Goal: Task Accomplishment & Management: Use online tool/utility

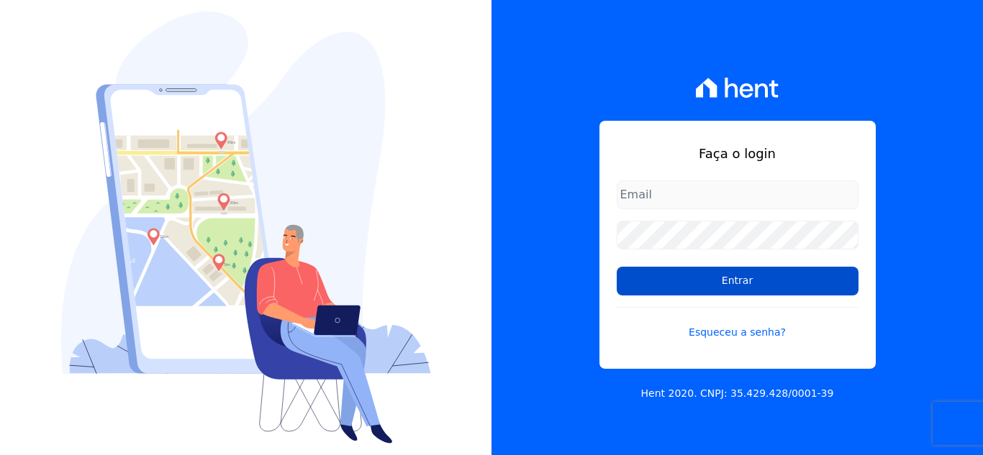
type input "[EMAIL_ADDRESS][DOMAIN_NAME]"
click at [640, 277] on input "Entrar" at bounding box center [737, 281] width 242 height 29
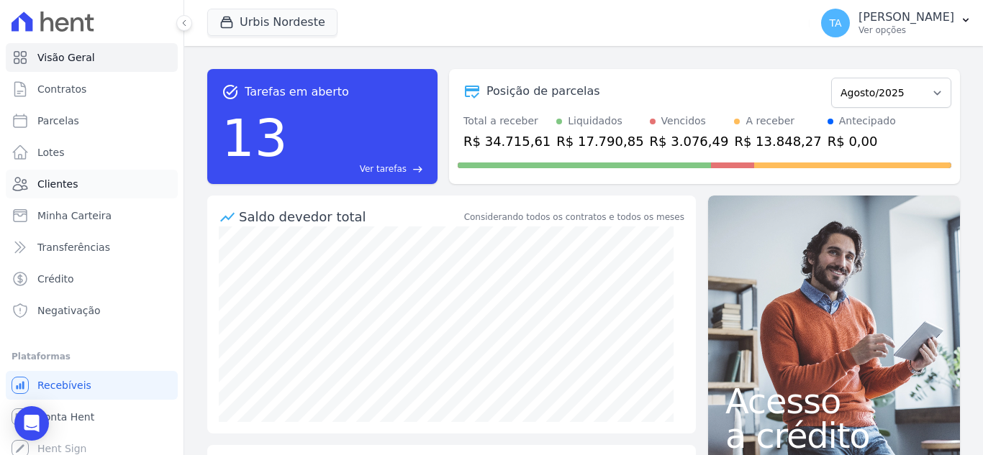
click at [73, 178] on span "Clientes" at bounding box center [57, 184] width 40 height 14
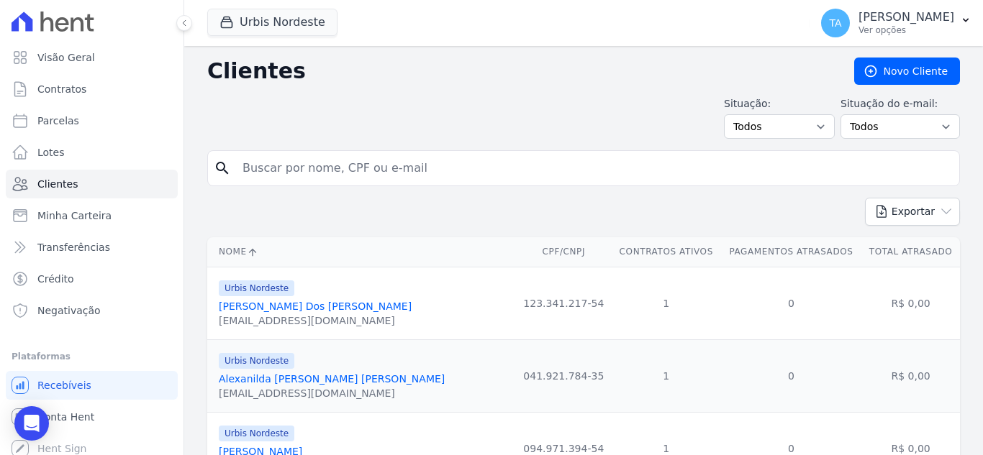
click at [329, 166] on input "search" at bounding box center [593, 168] width 719 height 29
type input "edimilson"
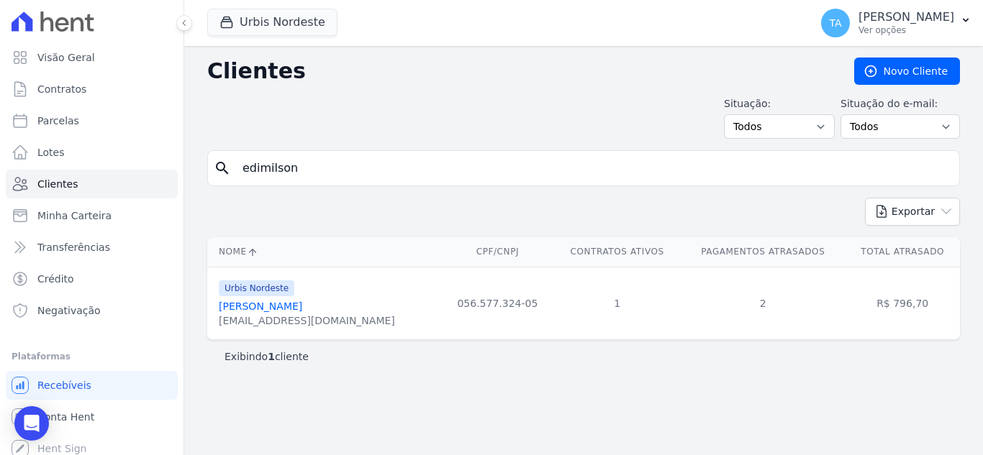
click at [302, 308] on link "[PERSON_NAME]" at bounding box center [260, 307] width 83 height 12
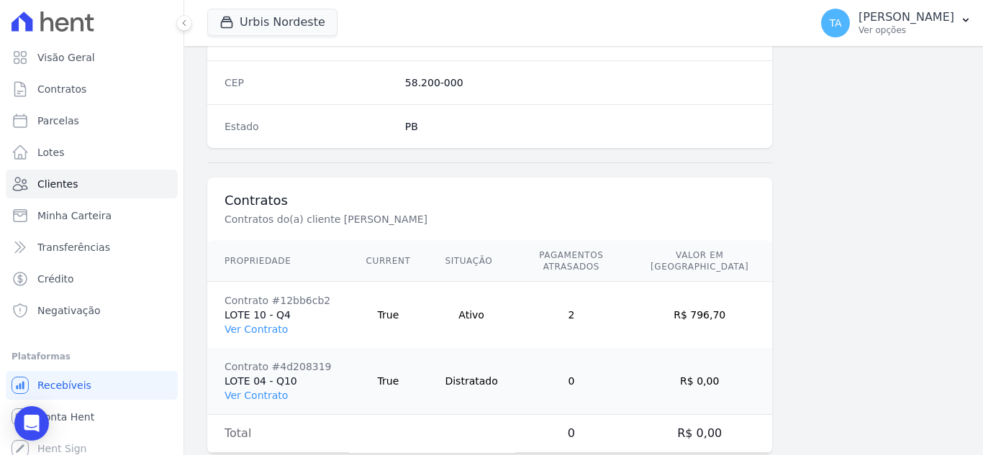
scroll to position [957, 0]
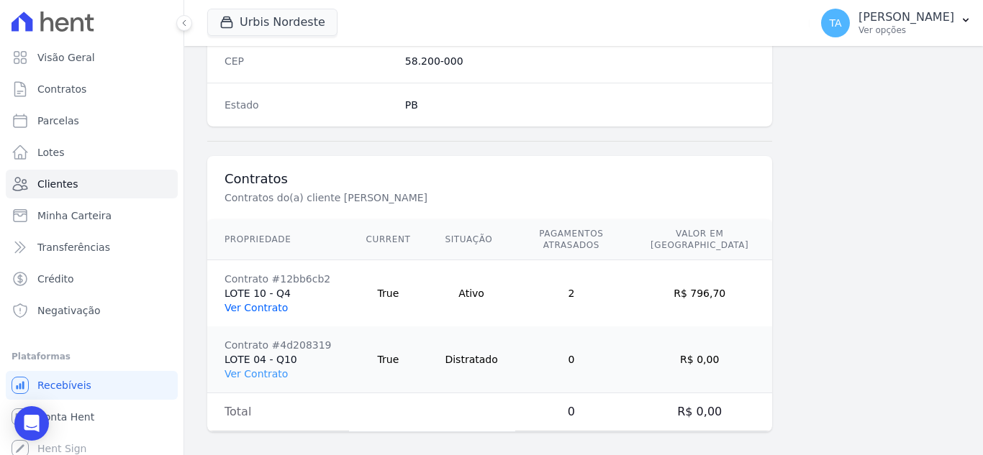
click at [258, 302] on link "Ver Contrato" at bounding box center [255, 308] width 63 height 12
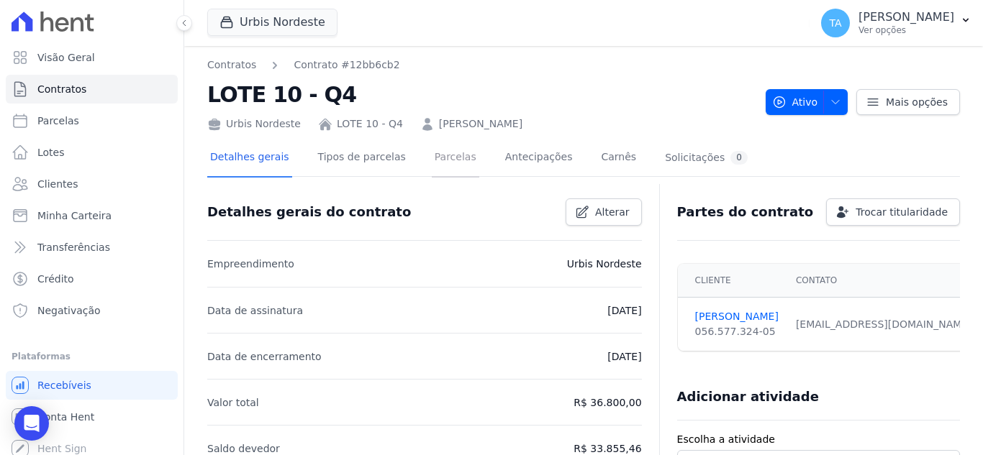
click at [455, 163] on link "Parcelas" at bounding box center [455, 159] width 47 height 38
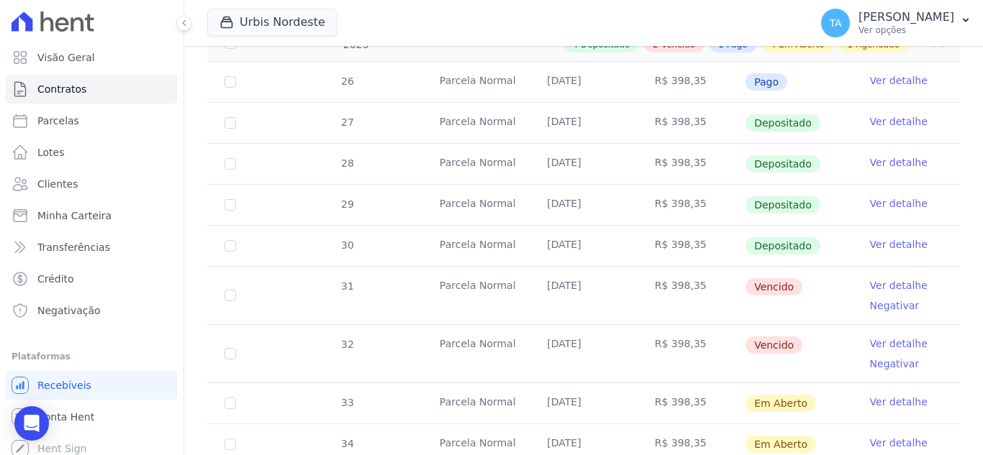
scroll to position [360, 0]
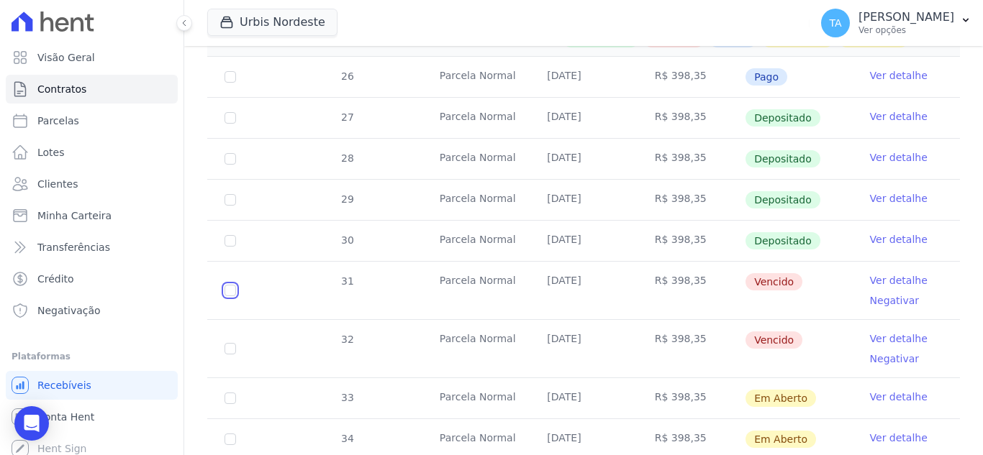
click at [230, 285] on input "checkbox" at bounding box center [230, 291] width 12 height 12
checkbox input "true"
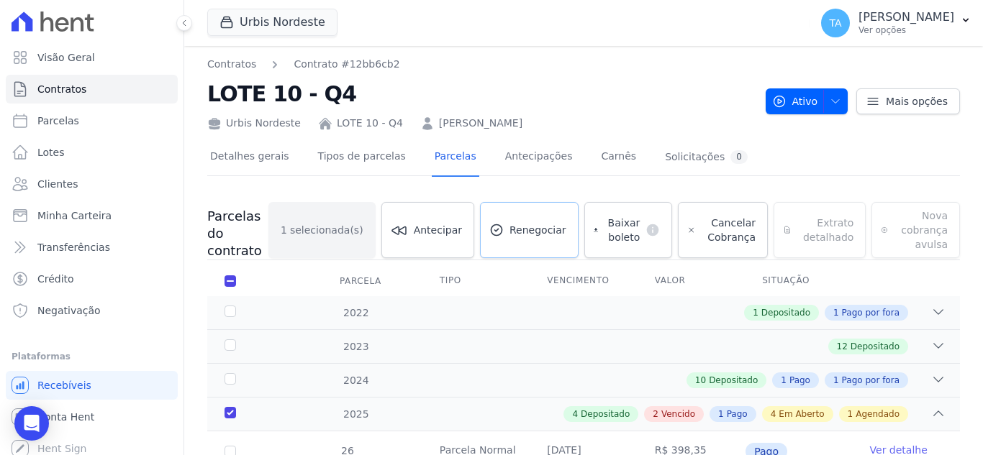
scroll to position [0, 0]
click at [533, 235] on span "Renegociar" at bounding box center [537, 231] width 57 height 14
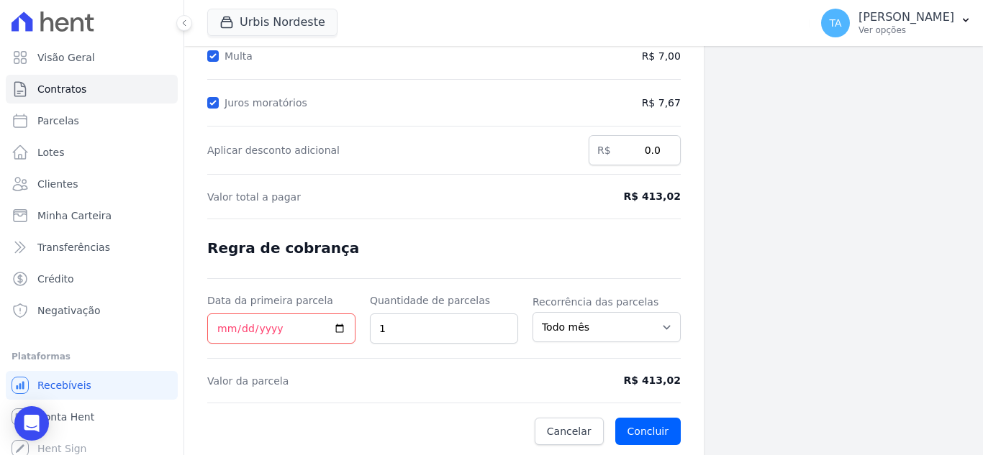
scroll to position [265, 0]
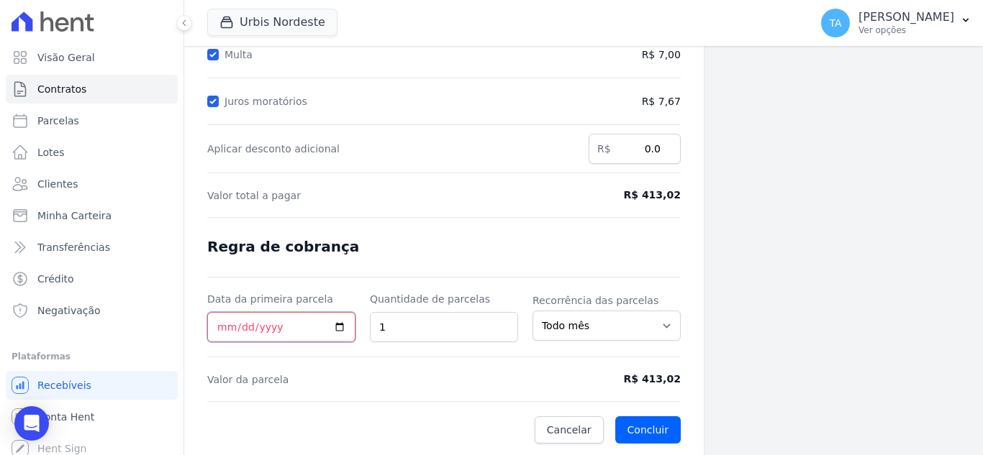
click at [220, 330] on input "Data da primeira parcela" at bounding box center [281, 327] width 148 height 30
type input "[DATE]"
click at [651, 427] on button "Concluir" at bounding box center [647, 429] width 65 height 27
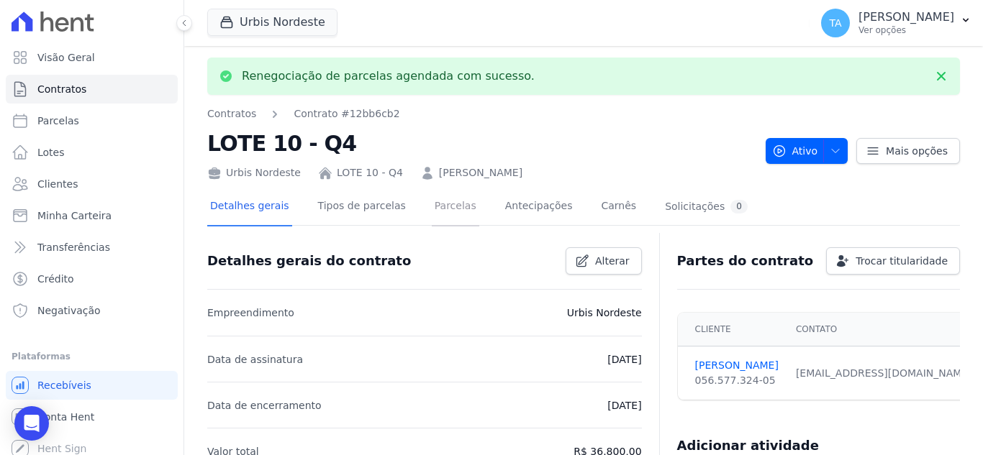
click at [445, 212] on link "Parcelas" at bounding box center [455, 207] width 47 height 38
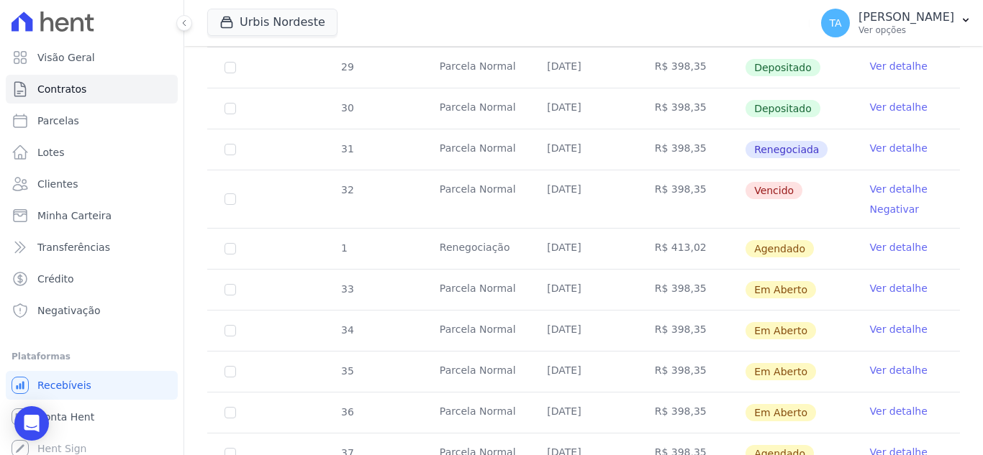
scroll to position [575, 0]
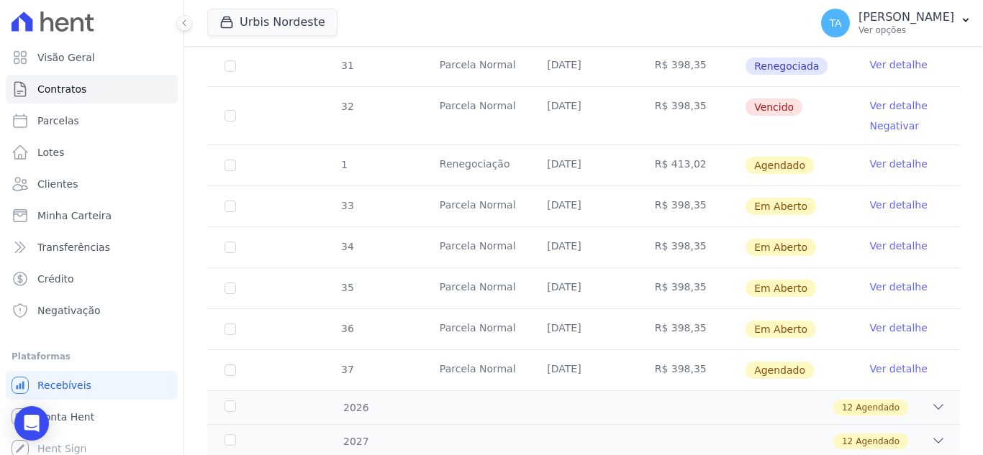
click at [893, 157] on link "Ver detalhe" at bounding box center [899, 164] width 58 height 14
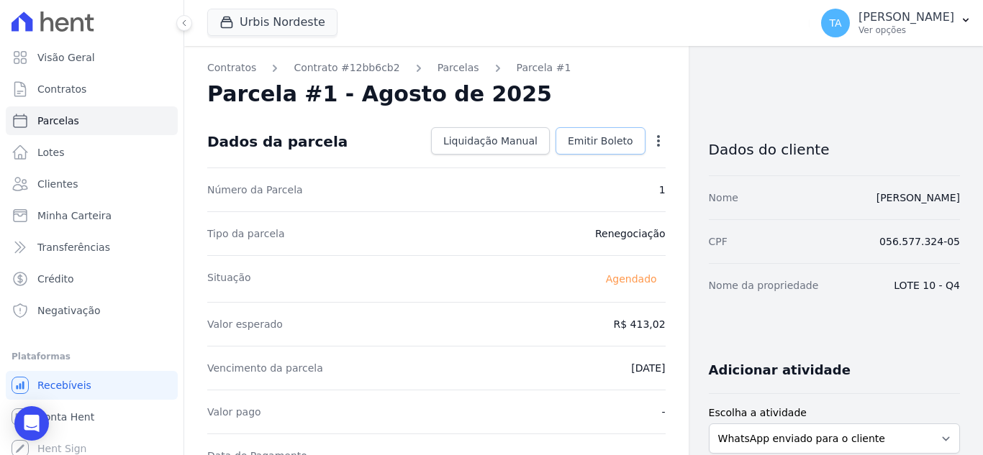
click at [599, 132] on link "Emitir Boleto" at bounding box center [600, 140] width 90 height 27
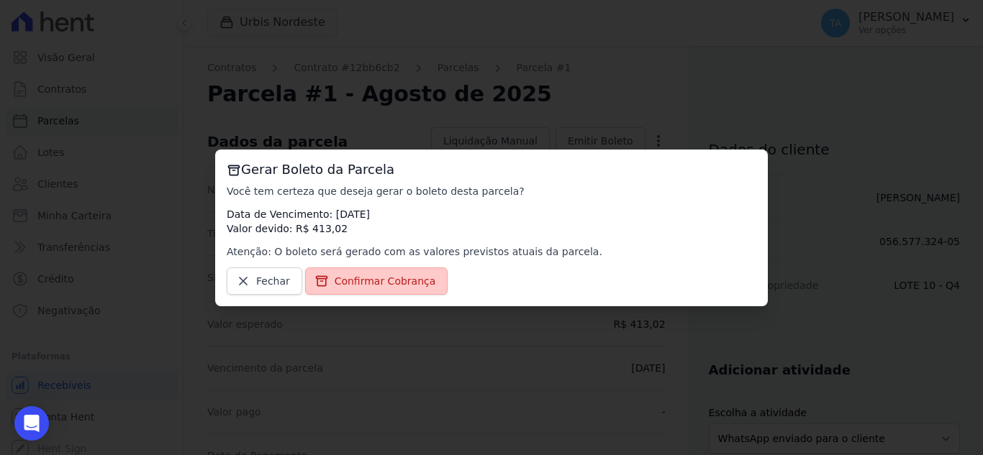
click at [367, 285] on span "Confirmar Cobrança" at bounding box center [384, 281] width 101 height 14
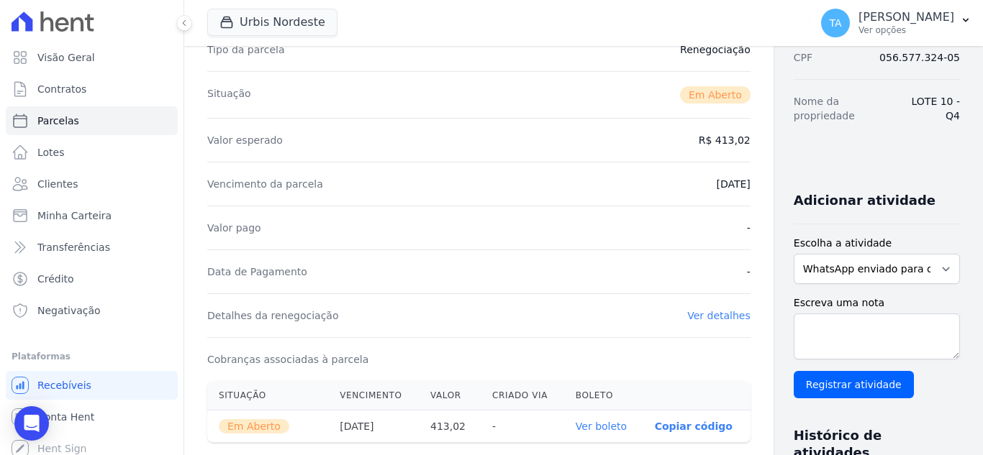
scroll to position [216, 0]
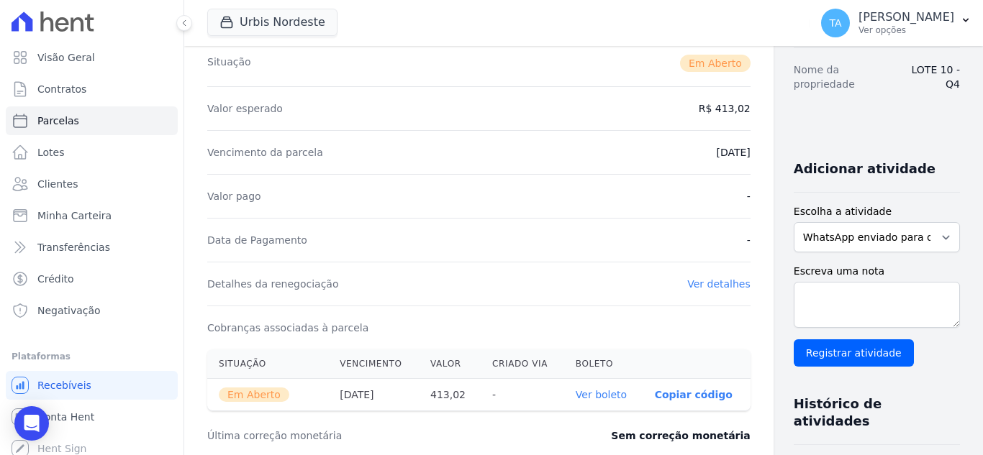
click at [687, 281] on link "Ver detalhes" at bounding box center [718, 284] width 63 height 12
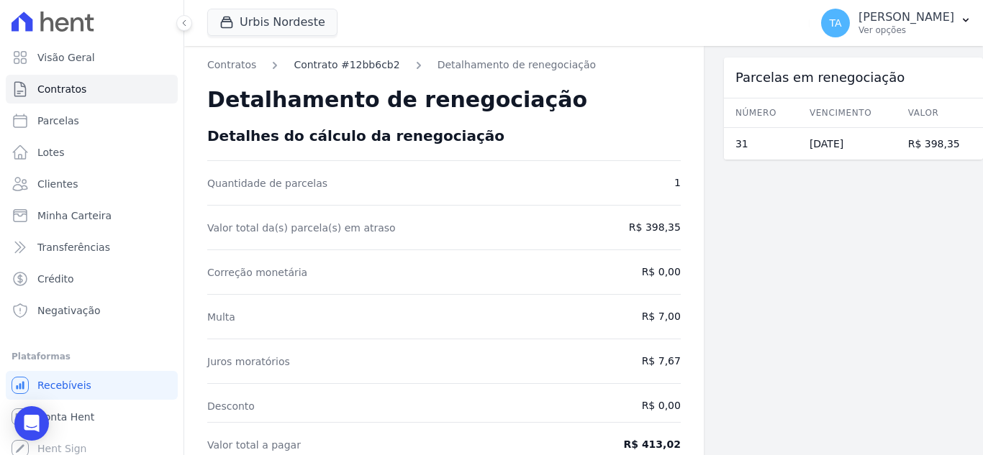
click at [329, 64] on link "Contrato #12bb6cb2" at bounding box center [346, 65] width 106 height 15
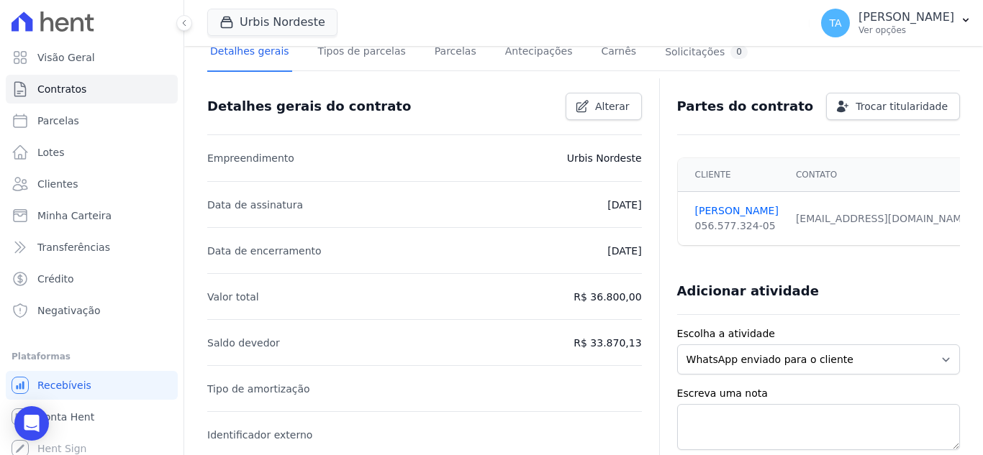
scroll to position [72, 0]
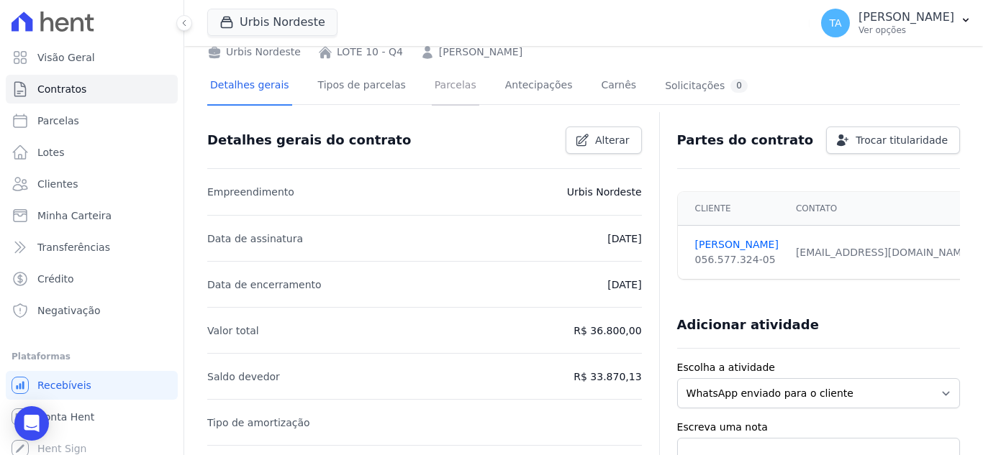
click at [445, 86] on link "Parcelas" at bounding box center [455, 87] width 47 height 38
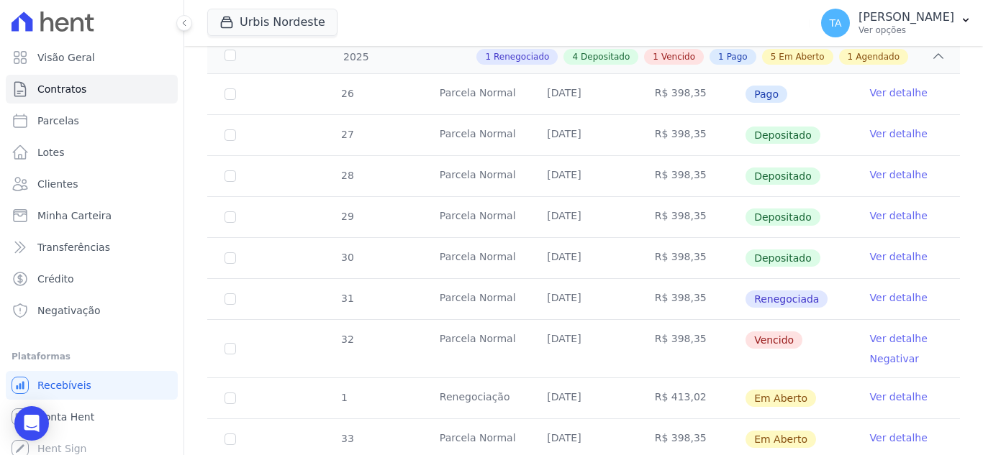
scroll to position [504, 0]
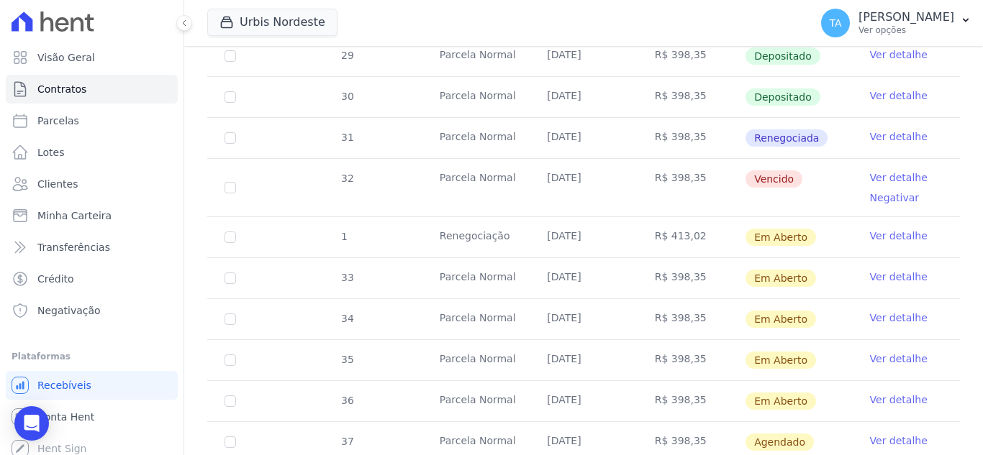
click at [888, 229] on link "Ver detalhe" at bounding box center [899, 236] width 58 height 14
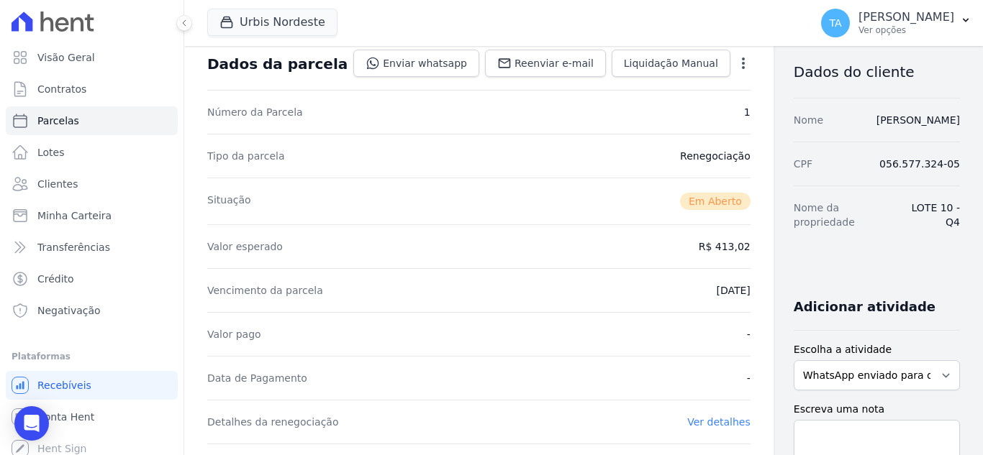
scroll to position [216, 0]
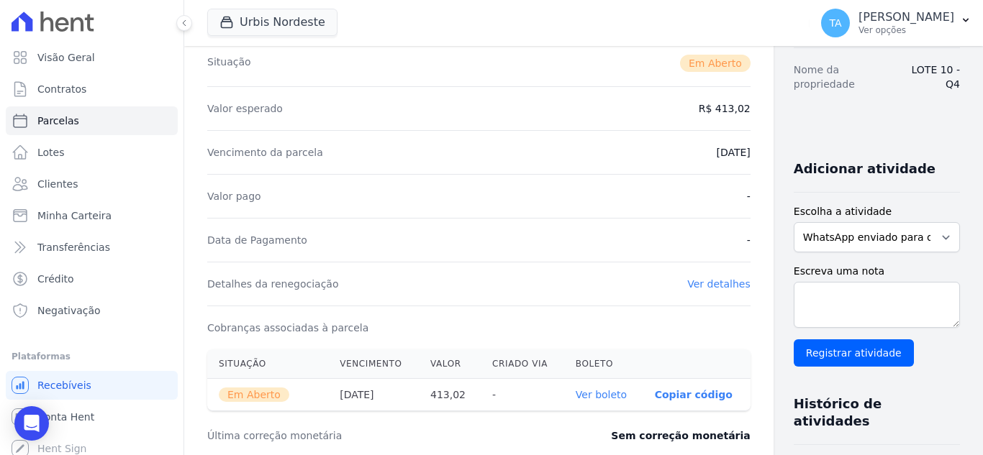
click at [583, 396] on link "Ver boleto" at bounding box center [600, 395] width 51 height 12
